Goal: Task Accomplishment & Management: Manage account settings

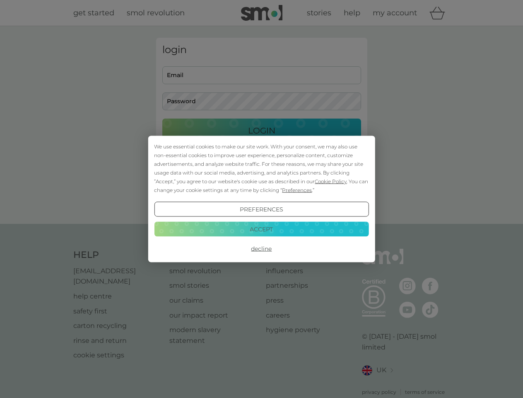
click at [331, 181] on span "Cookie Policy" at bounding box center [331, 181] width 32 height 6
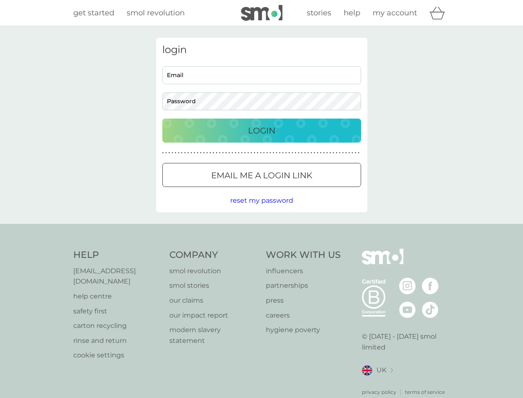
click at [296, 190] on div "login Email Password Login ● ● ● ● ● ● ● ● ● ● ● ● ● ● ● ● ● ● ● ● ● ● ● ● ● ● …" at bounding box center [261, 125] width 211 height 174
click at [261, 209] on div "login Email Password Login ● ● ● ● ● ● ● ● ● ● ● ● ● ● ● ● ● ● ● ● ● ● ● ● ● ● …" at bounding box center [261, 125] width 211 height 174
click at [261, 249] on div "Help [EMAIL_ADDRESS][DOMAIN_NAME] help centre safety first carton recycling rin…" at bounding box center [261, 322] width 377 height 147
click at [261, 229] on div "Help [EMAIL_ADDRESS][DOMAIN_NAME] help centre safety first carton recycling rin…" at bounding box center [261, 322] width 523 height 197
